Goal: Find contact information: Find contact information

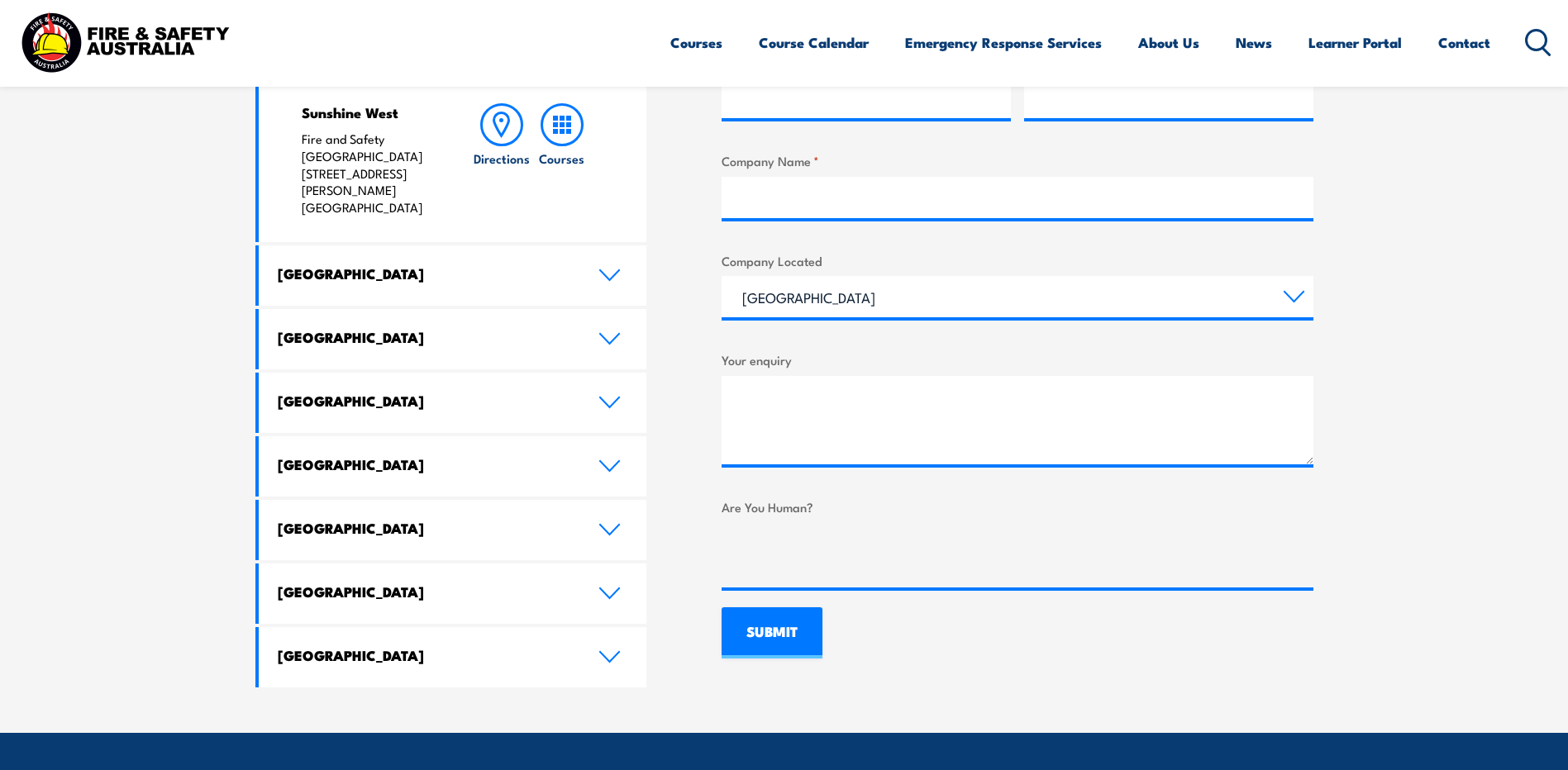
scroll to position [826, 0]
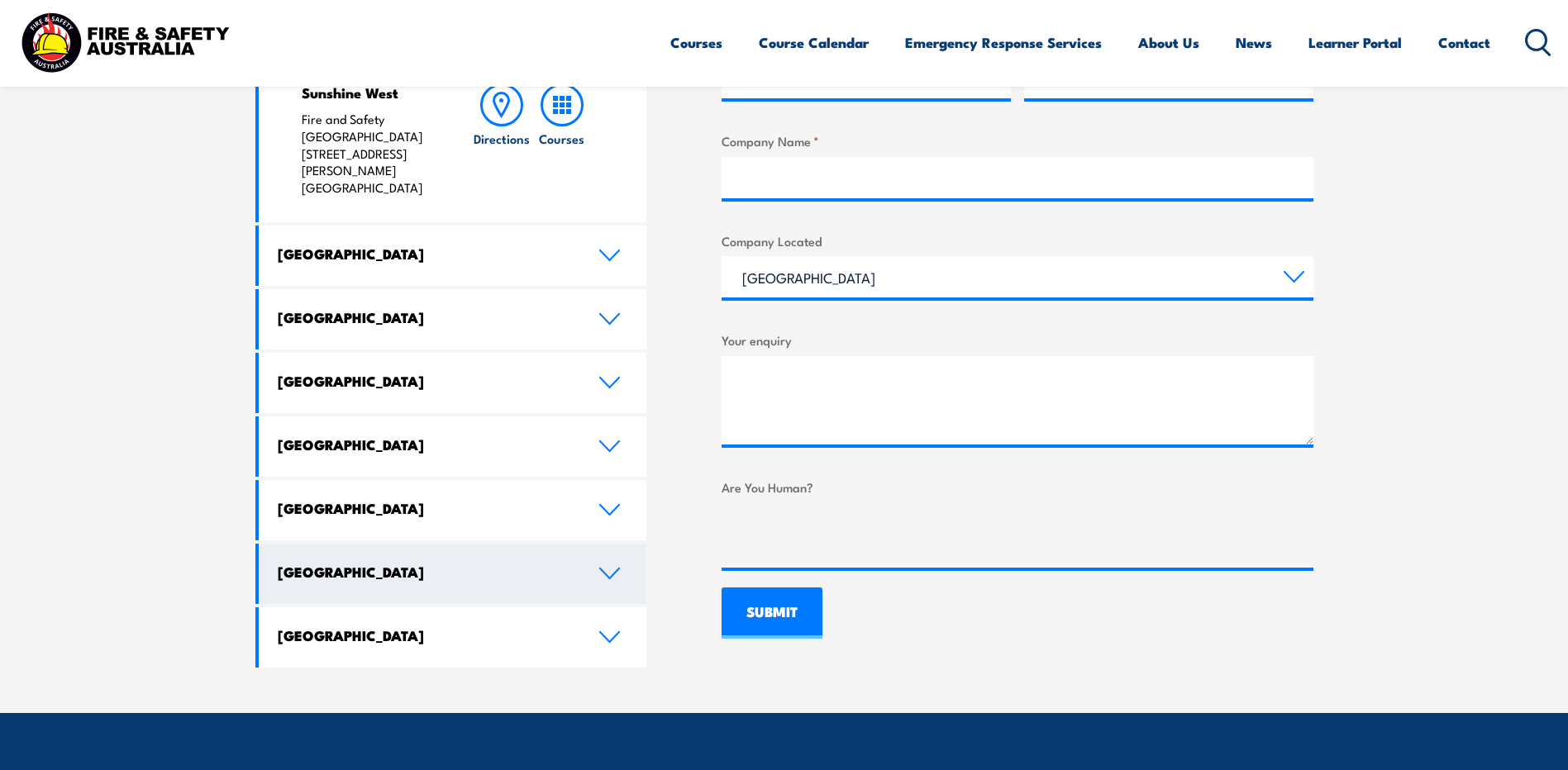
click at [322, 563] on h4 "[GEOGRAPHIC_DATA]" at bounding box center [426, 572] width 296 height 18
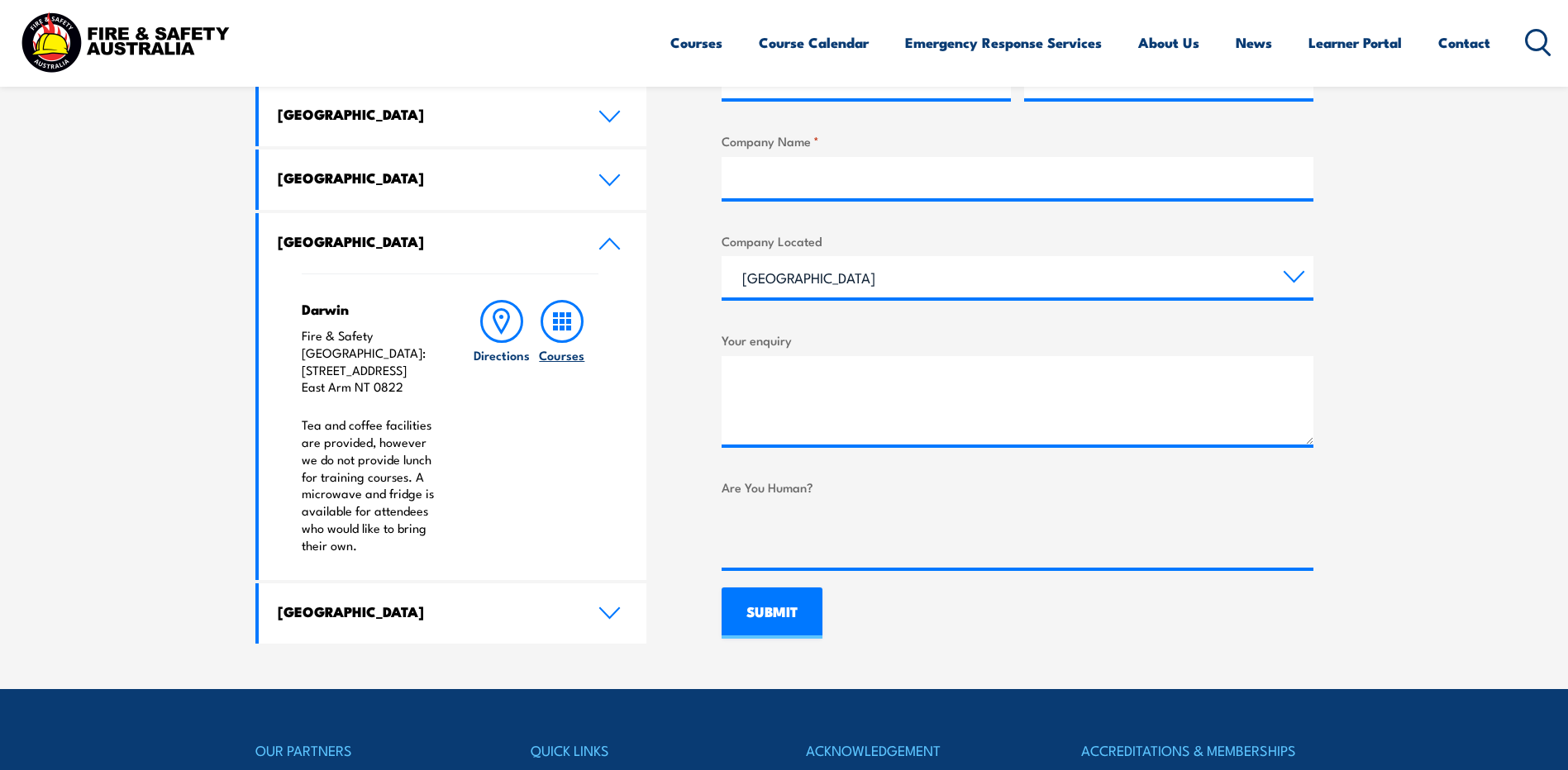
click at [568, 318] on icon at bounding box center [561, 321] width 43 height 43
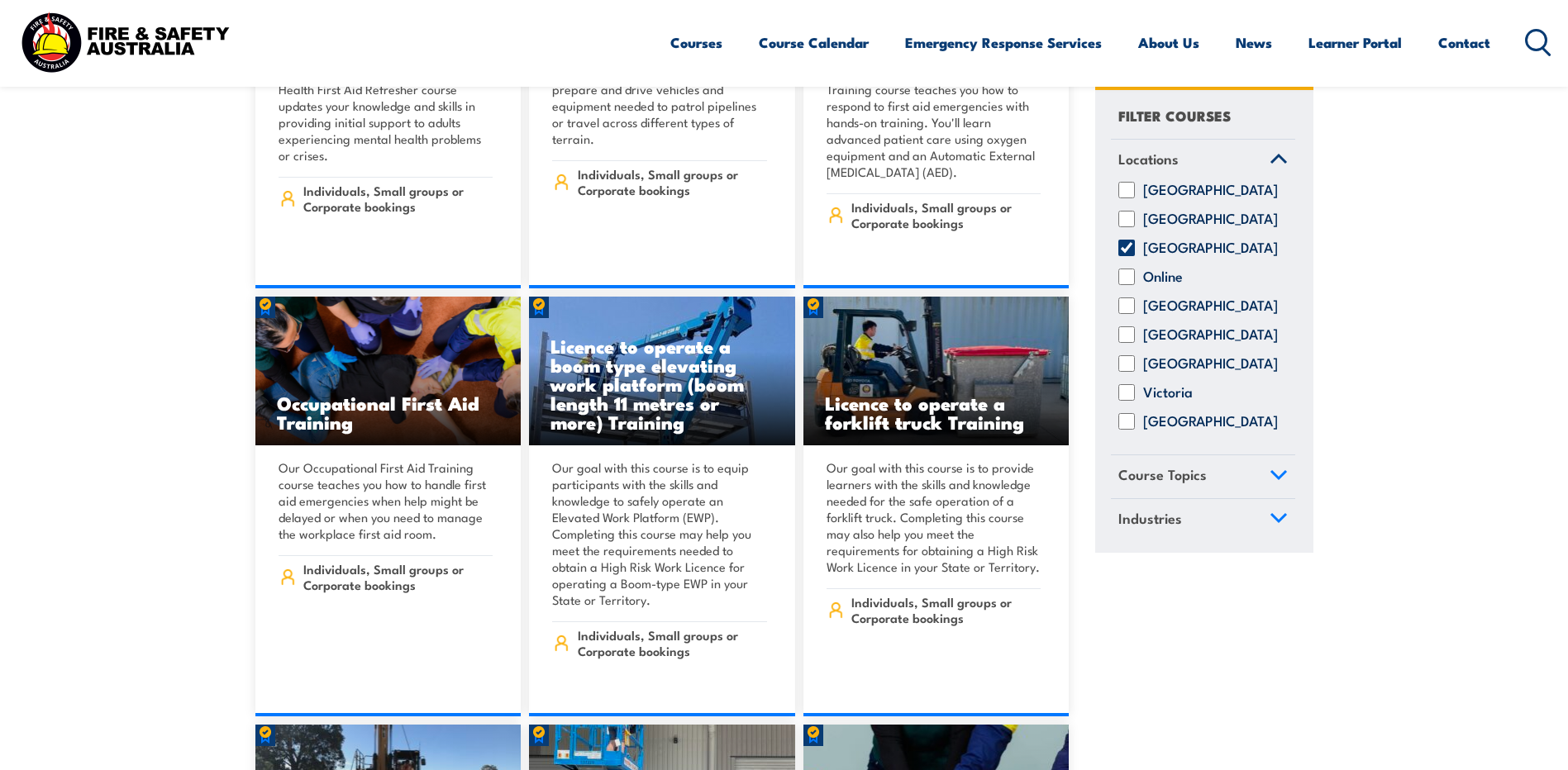
scroll to position [7106, 0]
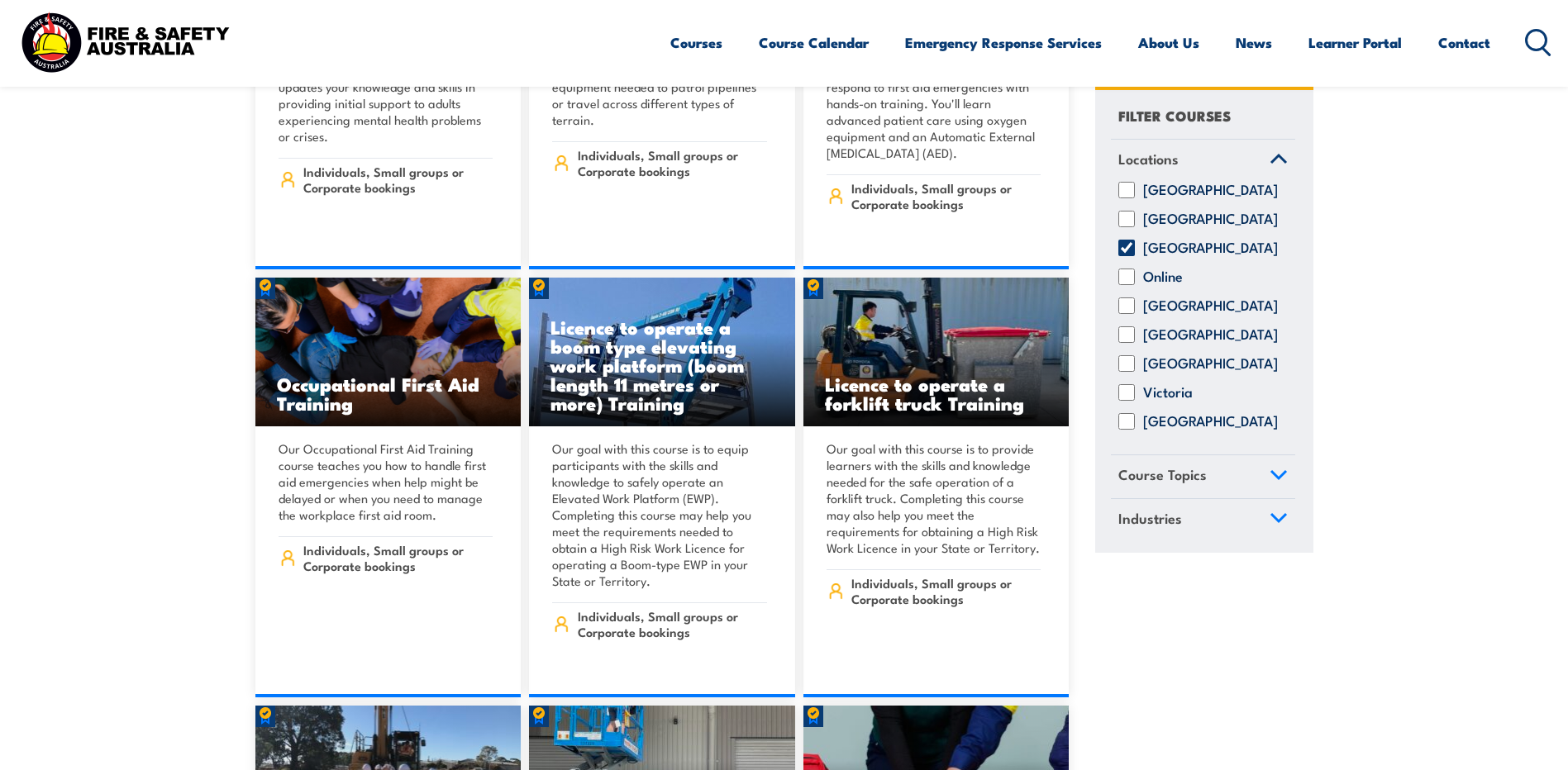
click at [1538, 568] on section "Showing all 107 courses in [GEOGRAPHIC_DATA] Locations" at bounding box center [784, 696] width 1568 height 14512
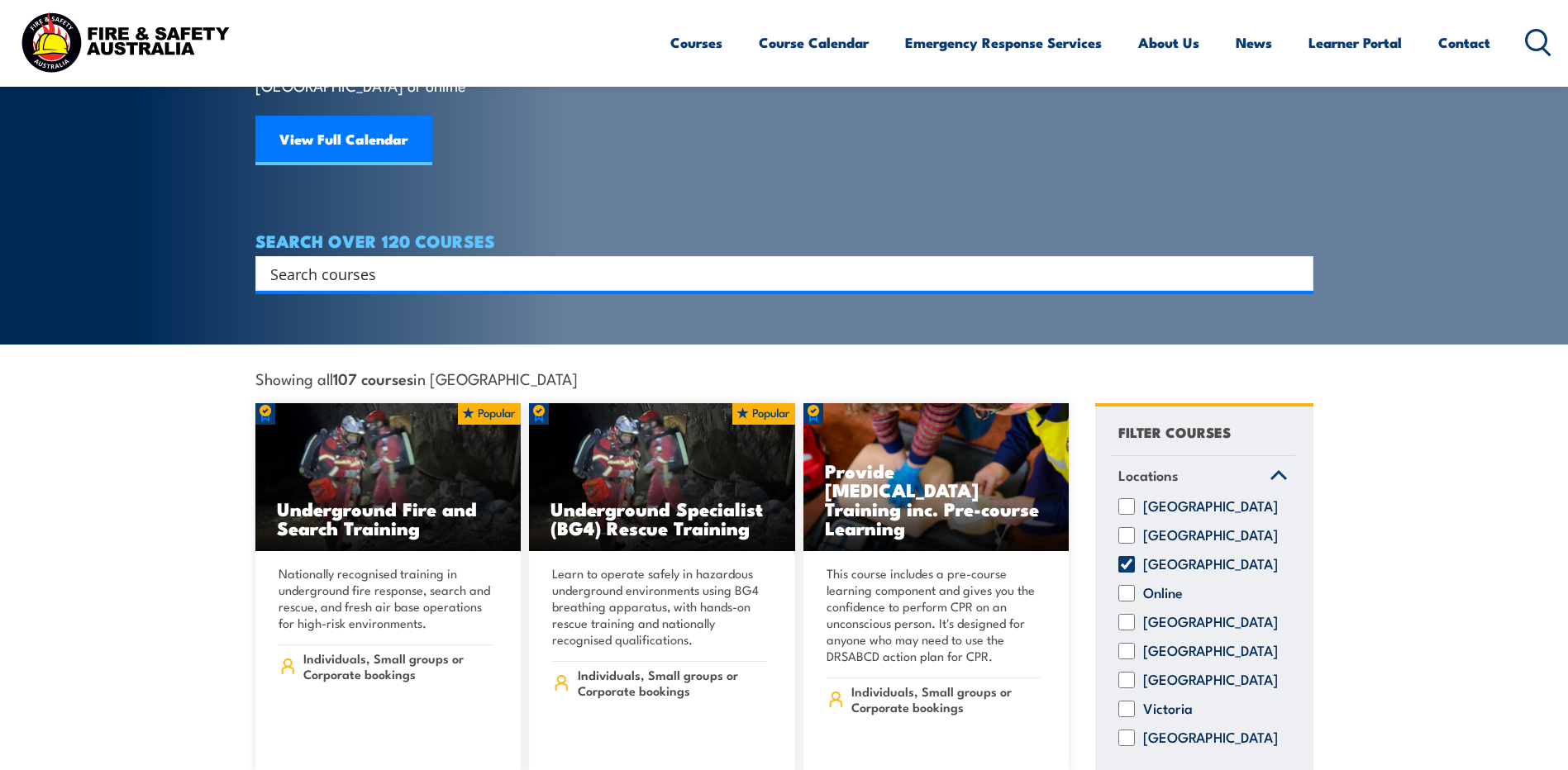
scroll to position [26, 0]
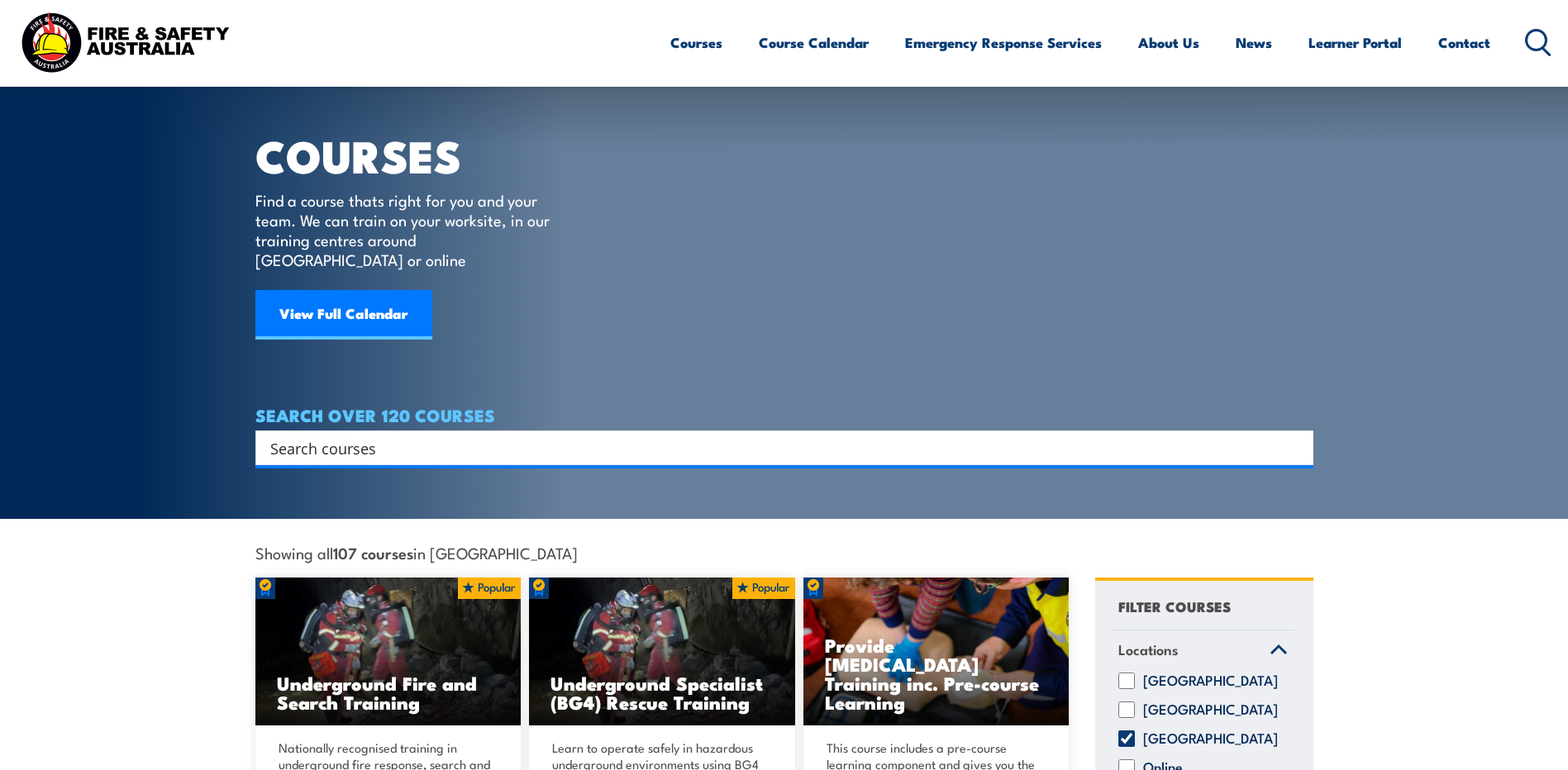
click at [693, 311] on article "COURSES Find a course thats right for you and your team. We can train on your w…" at bounding box center [784, 219] width 1058 height 491
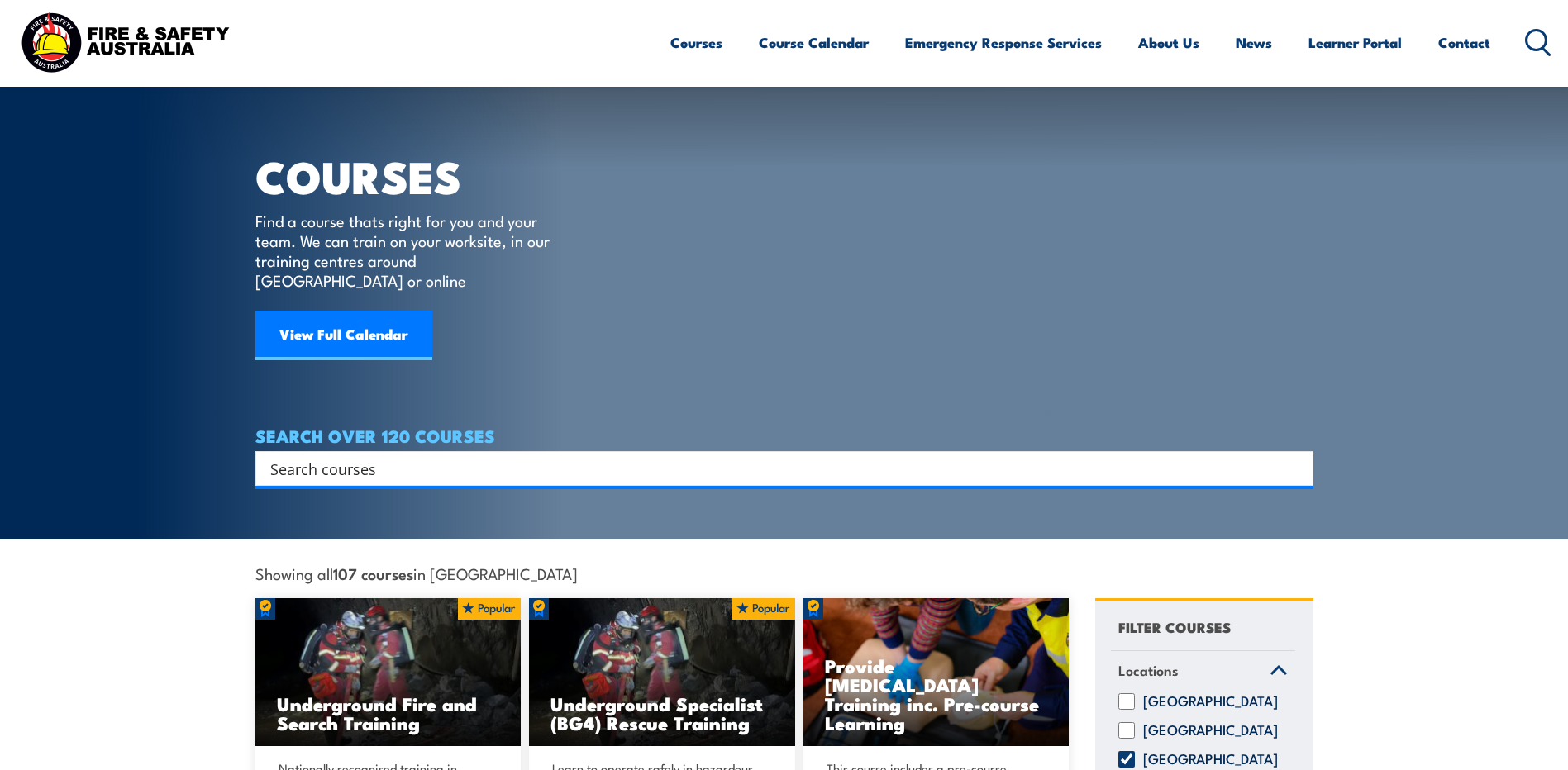
scroll to position [0, 0]
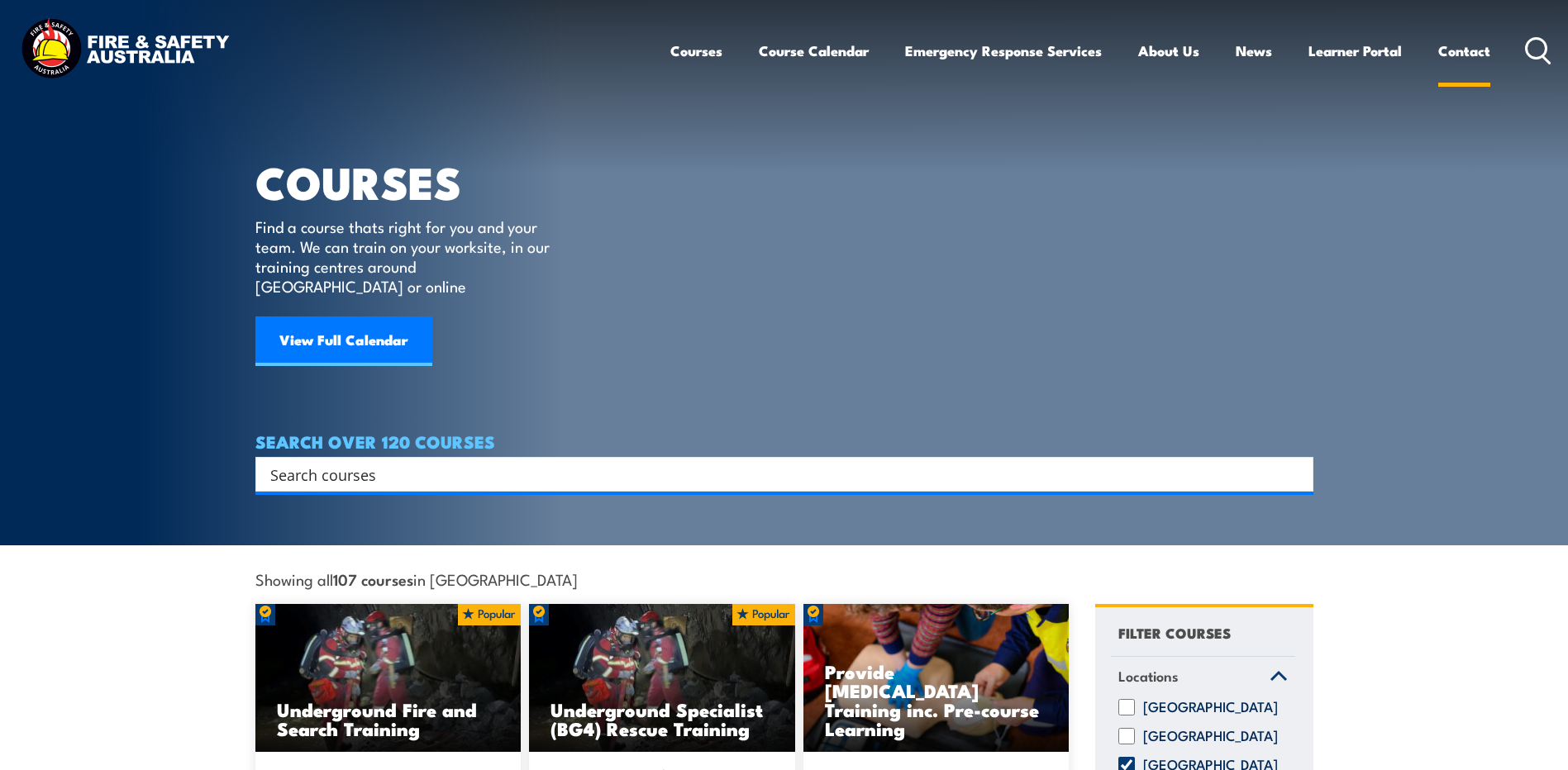
click at [1467, 57] on link "Contact" at bounding box center [1464, 51] width 52 height 44
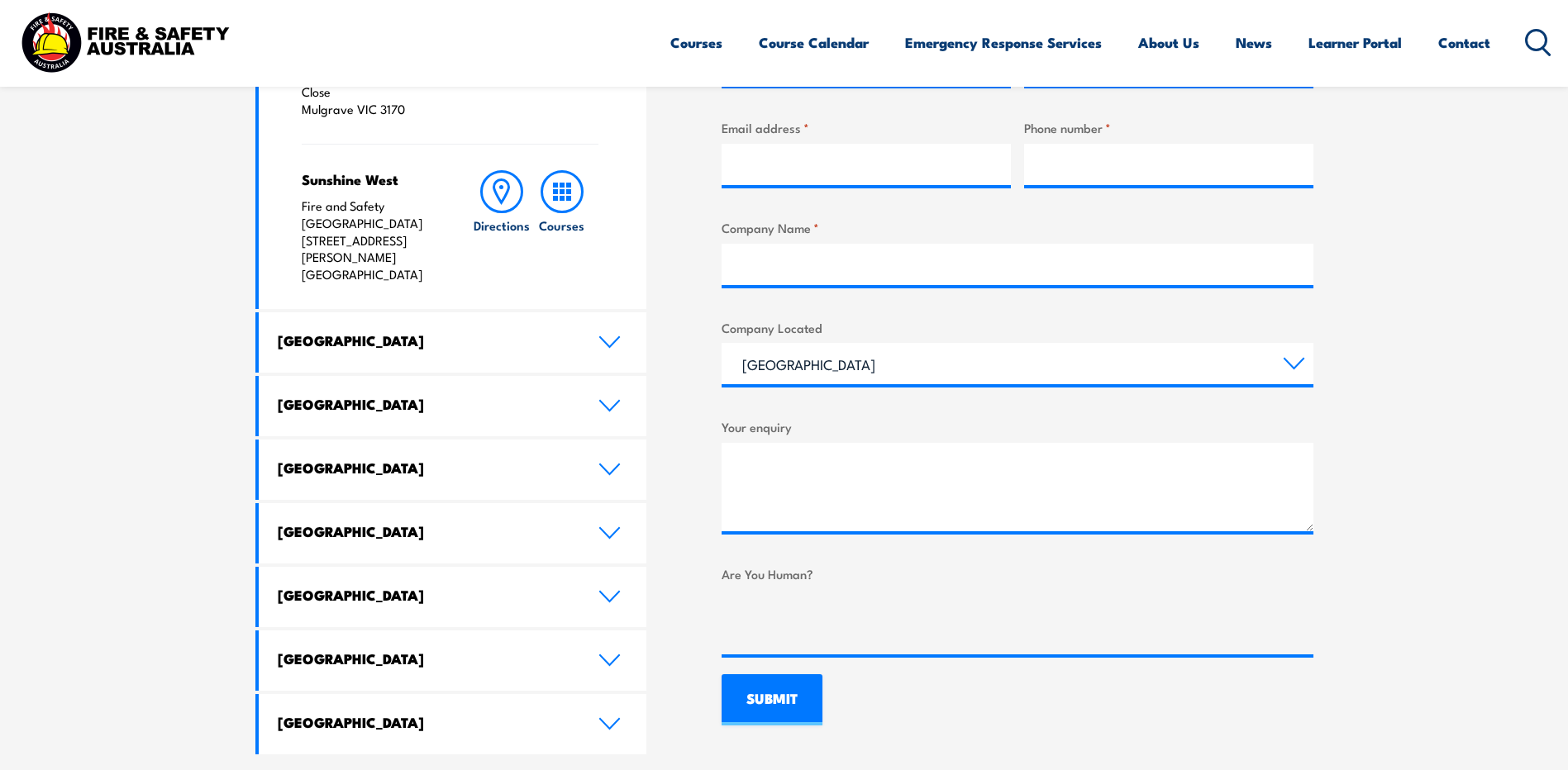
scroll to position [826, 0]
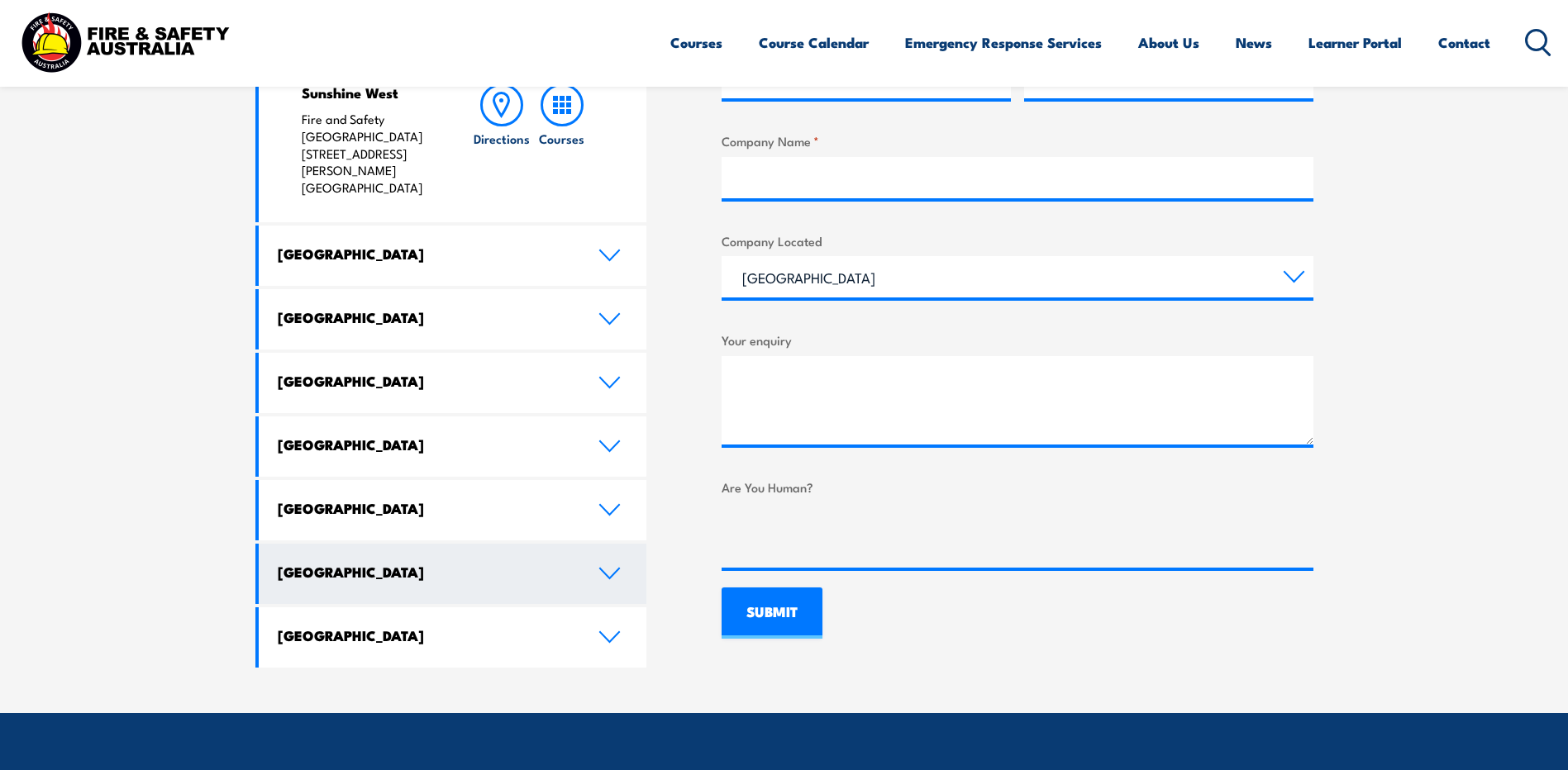
click at [362, 563] on h4 "[GEOGRAPHIC_DATA]" at bounding box center [426, 572] width 296 height 18
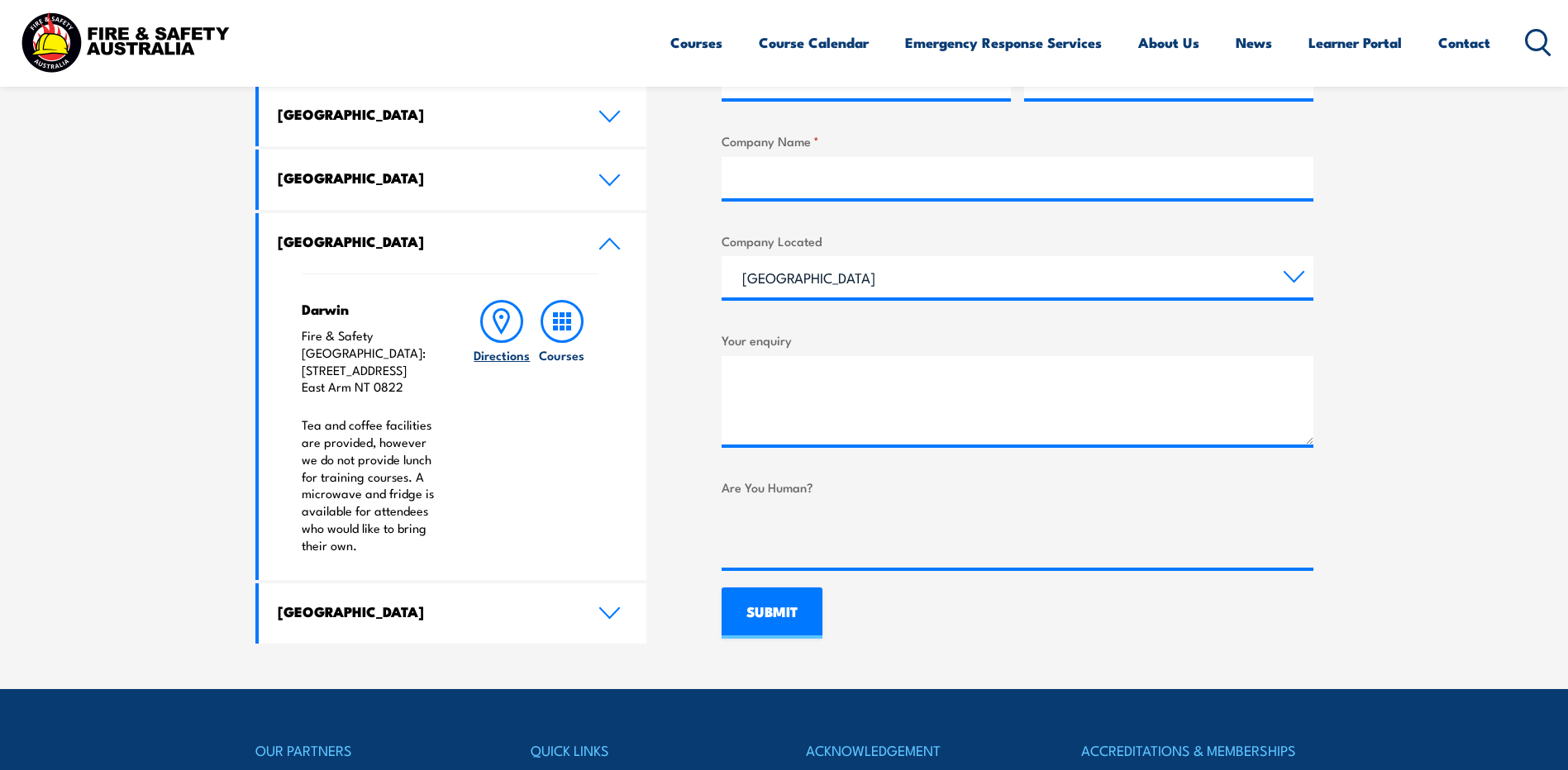
click at [490, 325] on icon at bounding box center [501, 321] width 43 height 43
